Goal: Task Accomplishment & Management: Complete application form

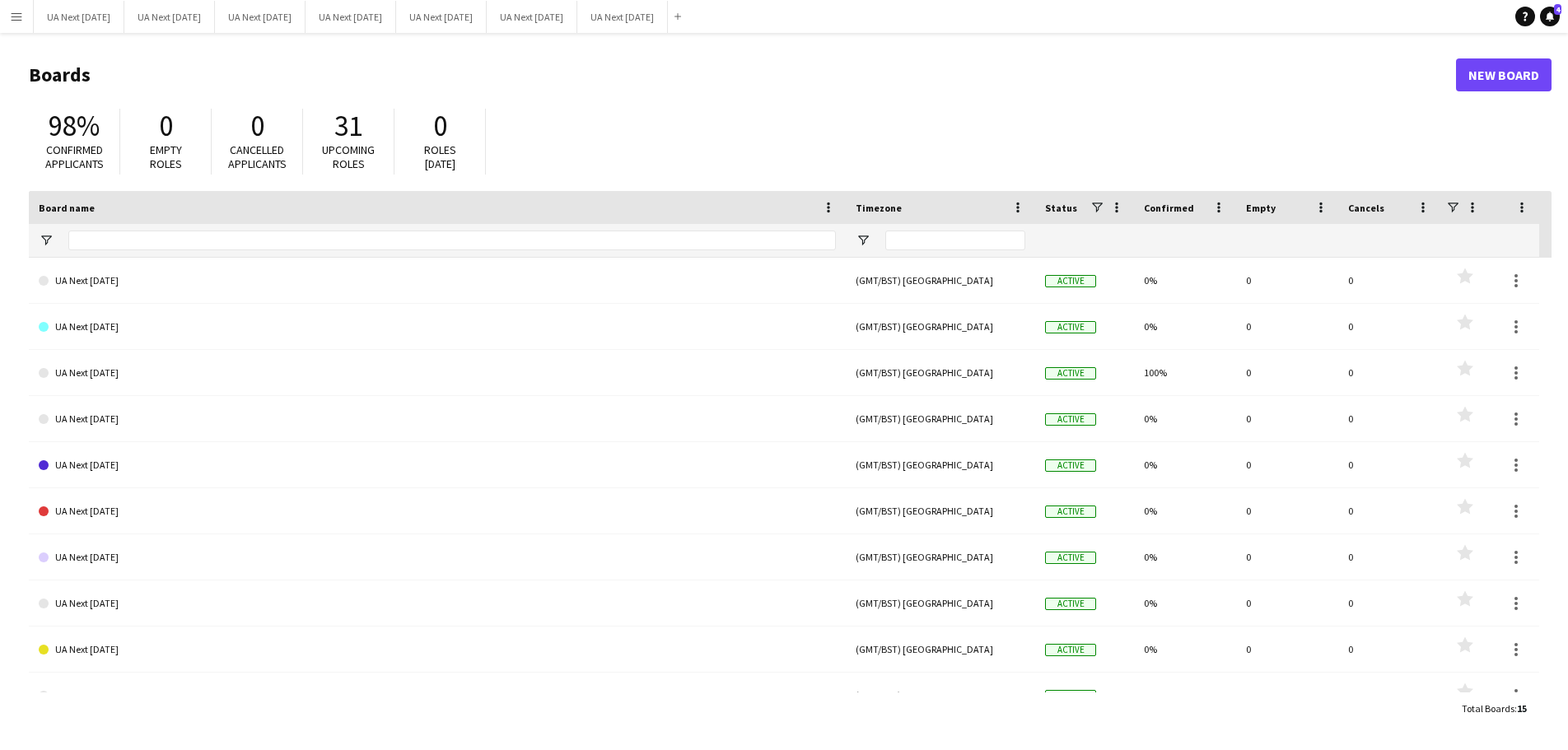
click at [14, 22] on app-icon "Menu" at bounding box center [16, 16] width 13 height 13
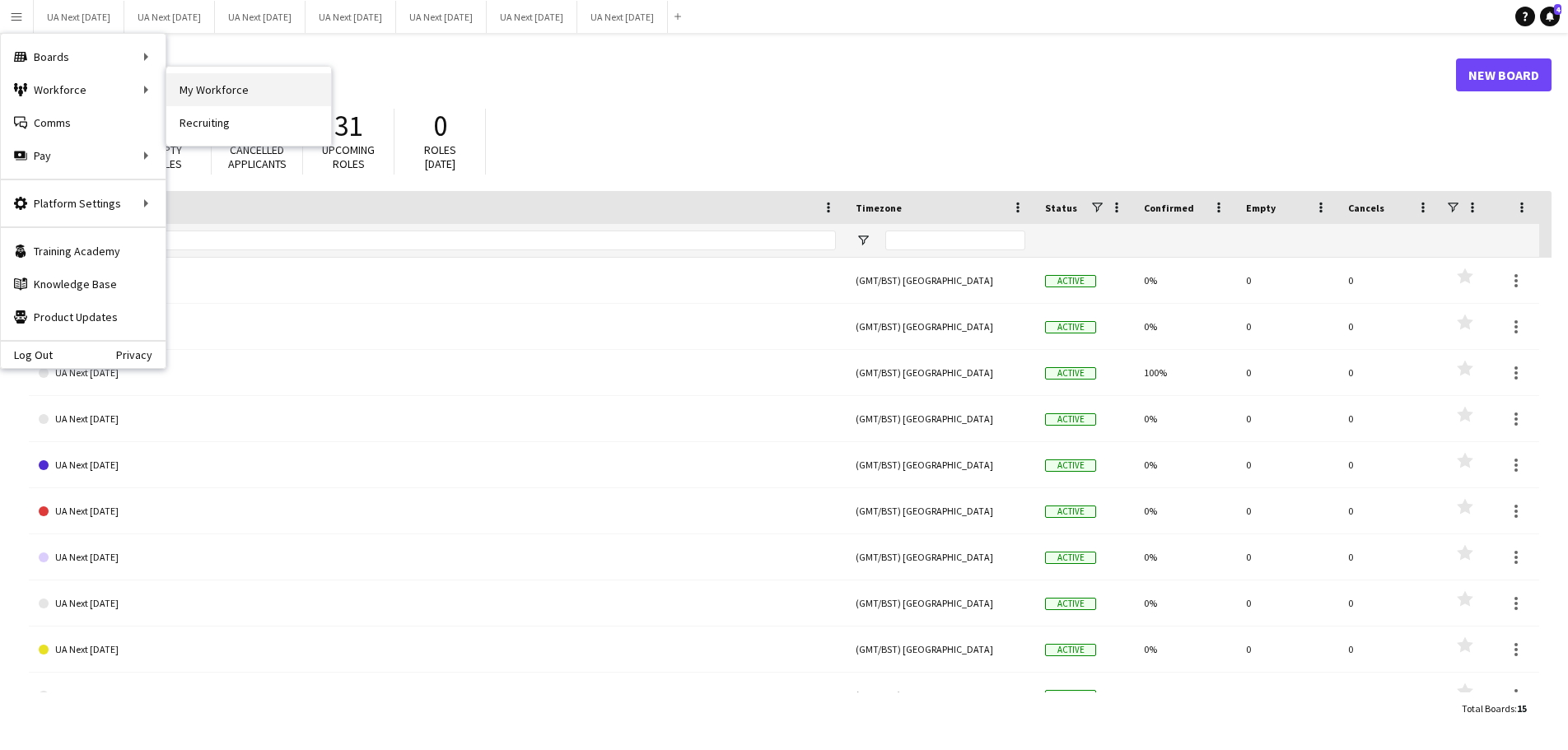
click at [211, 90] on link "My Workforce" at bounding box center [248, 89] width 165 height 33
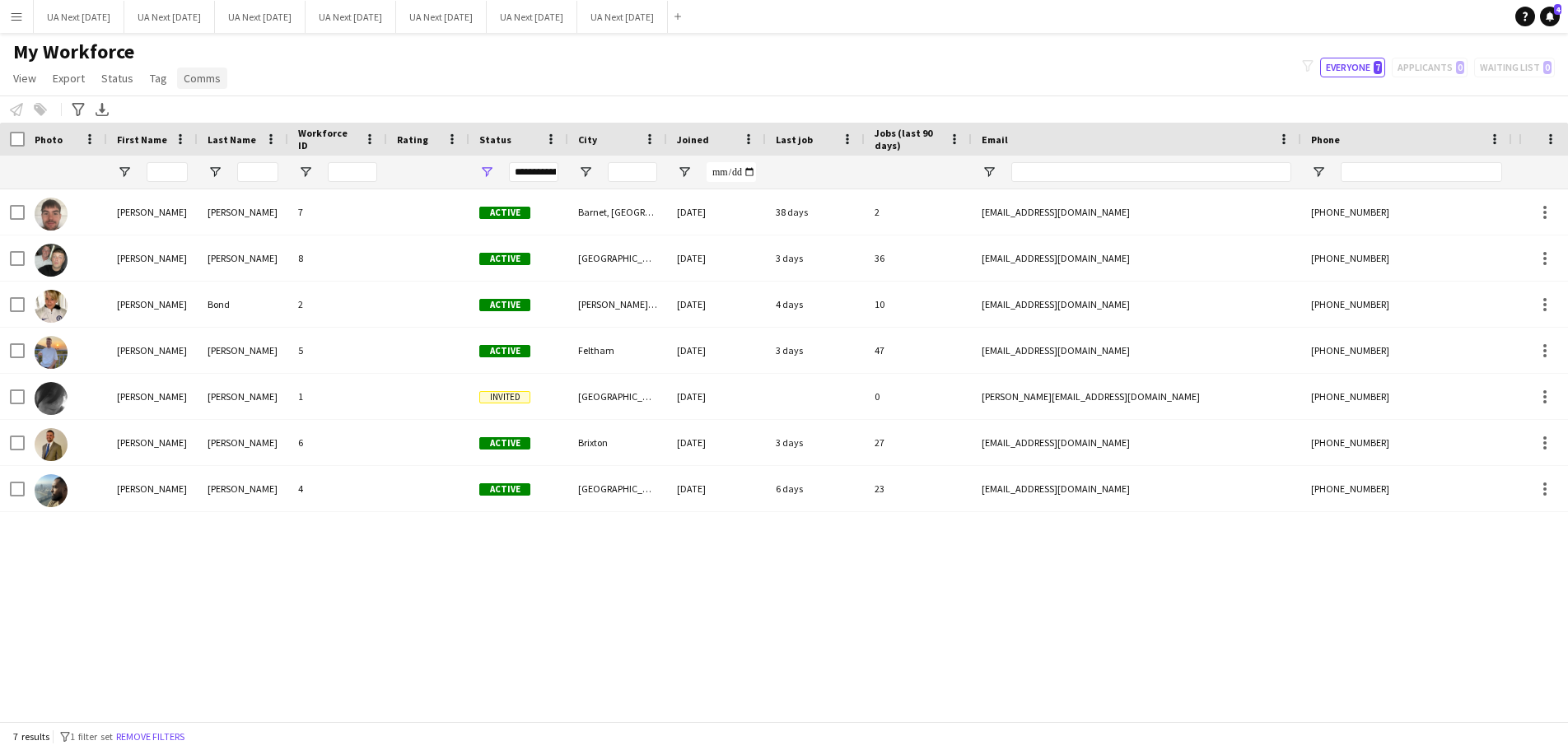
click at [192, 76] on span "Comms" at bounding box center [202, 78] width 37 height 14
click at [246, 65] on div "My Workforce View Views Default view [PERSON_NAME] Hours New view Update view D…" at bounding box center [784, 67] width 1568 height 56
click at [22, 14] on app-icon "Menu" at bounding box center [16, 16] width 13 height 13
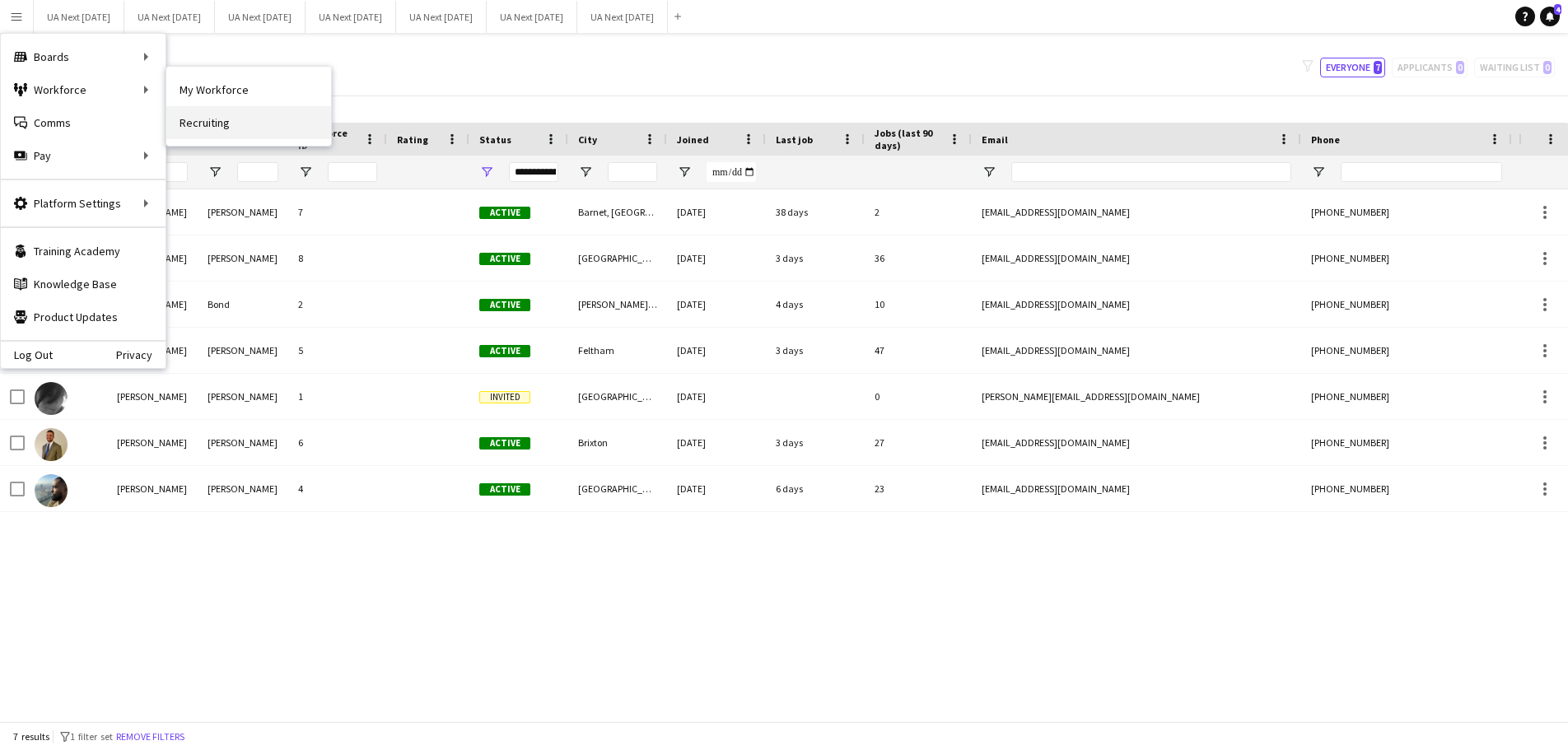
click at [219, 126] on link "Recruiting" at bounding box center [248, 122] width 165 height 33
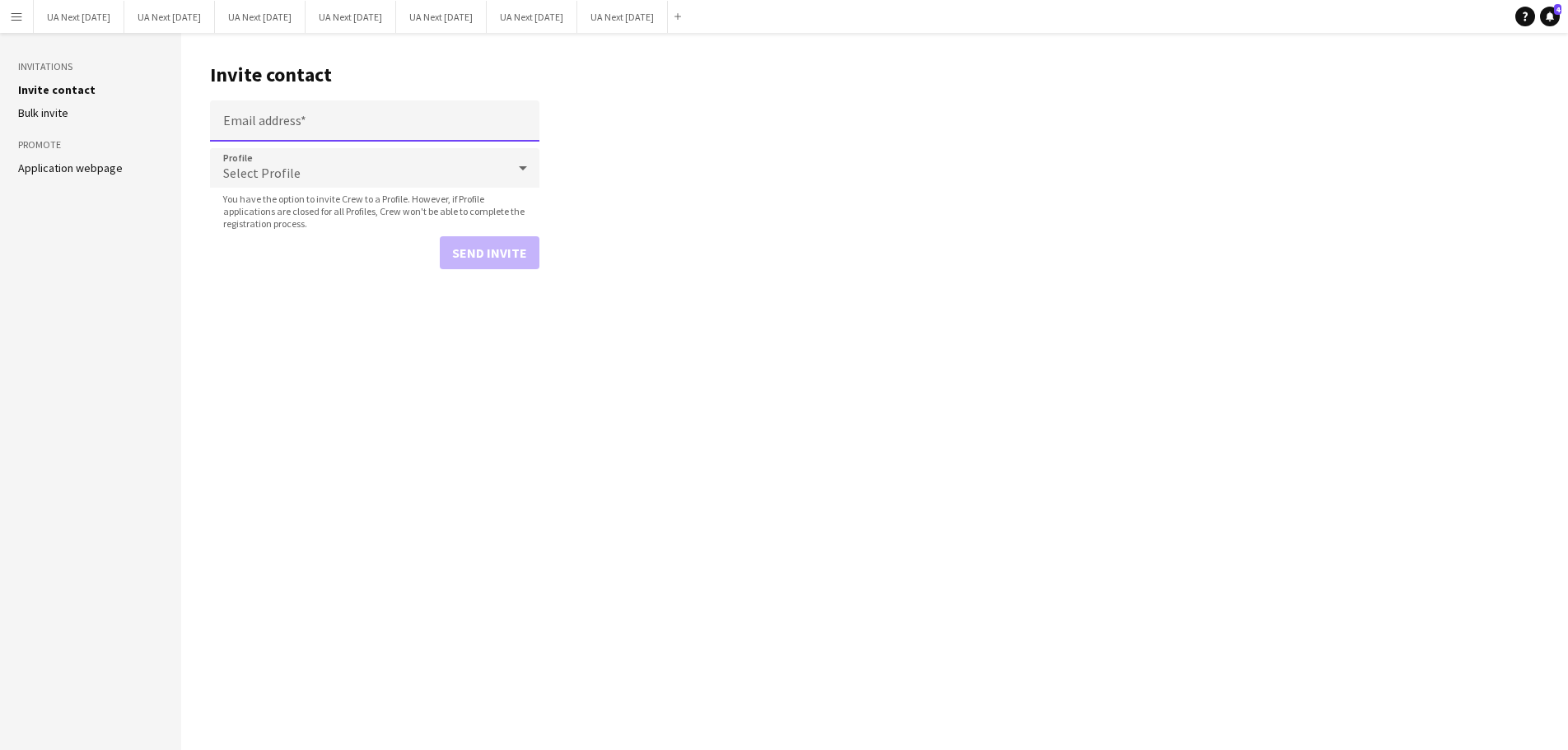
click at [258, 122] on input "Email address" at bounding box center [374, 121] width 329 height 41
paste input "**********"
type input "**********"
click at [274, 172] on span "Select Profile" at bounding box center [262, 173] width 77 height 16
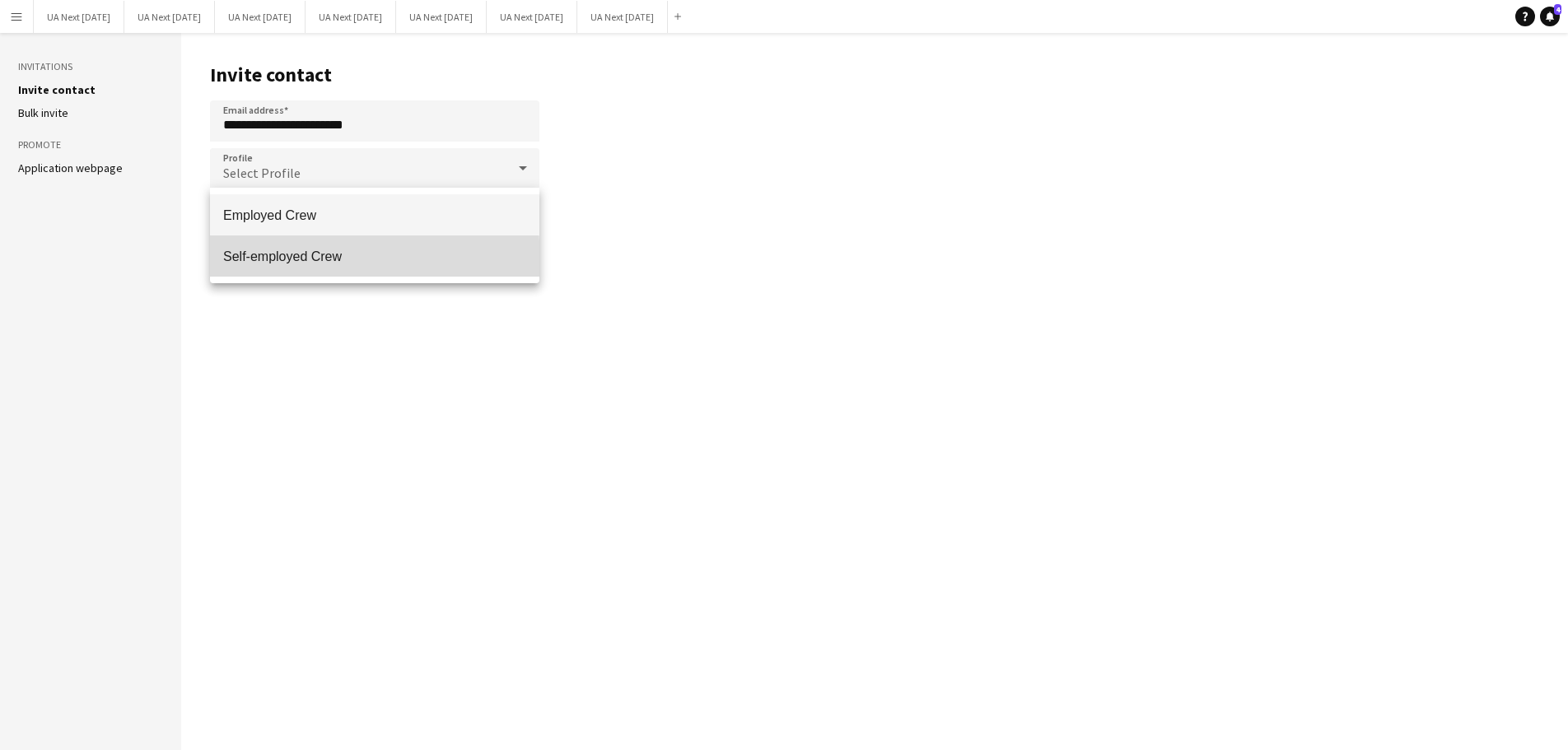
click at [289, 260] on span "Self-employed Crew" at bounding box center [374, 255] width 303 height 15
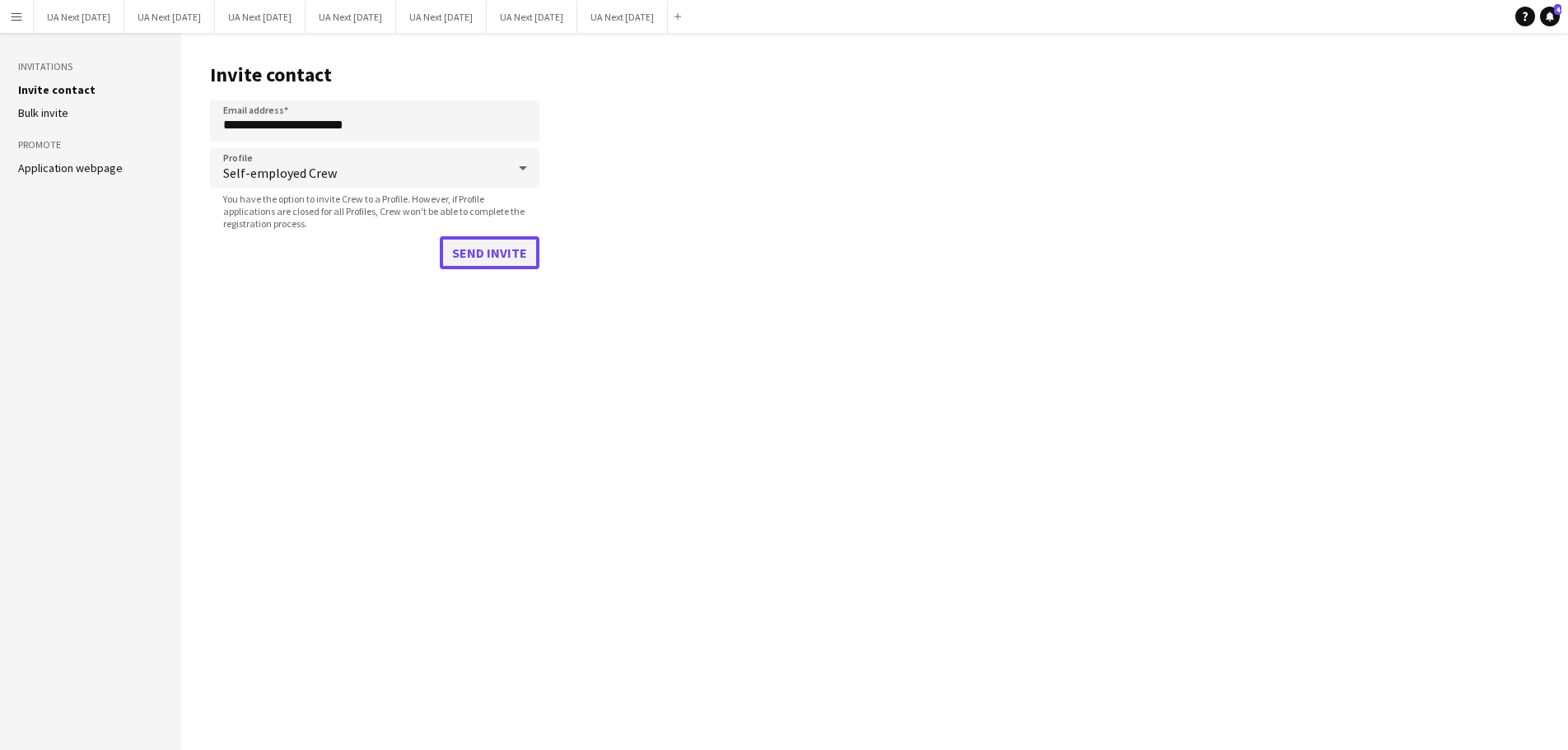
click at [470, 258] on button "Send invite" at bounding box center [489, 253] width 100 height 33
